Goal: Information Seeking & Learning: Check status

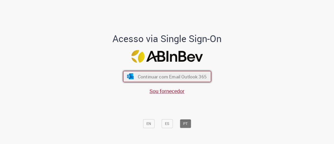
click at [192, 74] on span "Continuar com Email Outlook 365" at bounding box center [172, 76] width 69 height 6
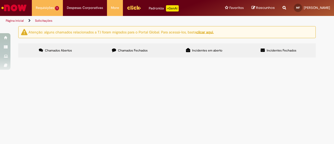
click at [0, 0] on span "Boa tarde, td bem? Estou cadastrando a troca de feriado do dia 15/08 de Maringá…" at bounding box center [0, 0] width 0 height 0
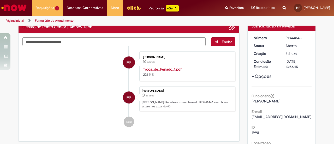
scroll to position [16, 0]
